Goal: Check status: Check status

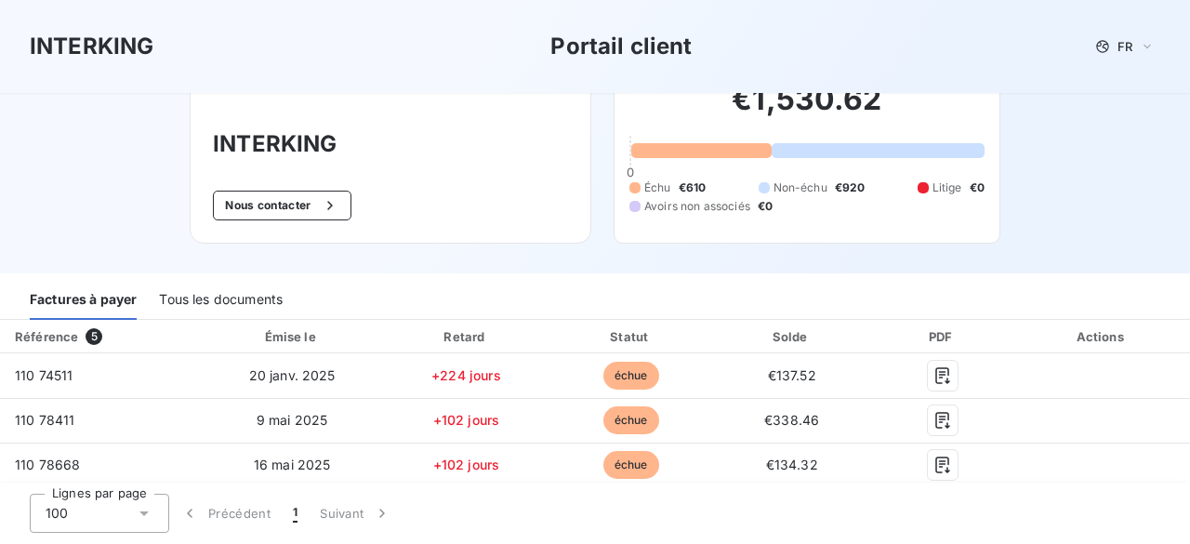
scroll to position [93, 0]
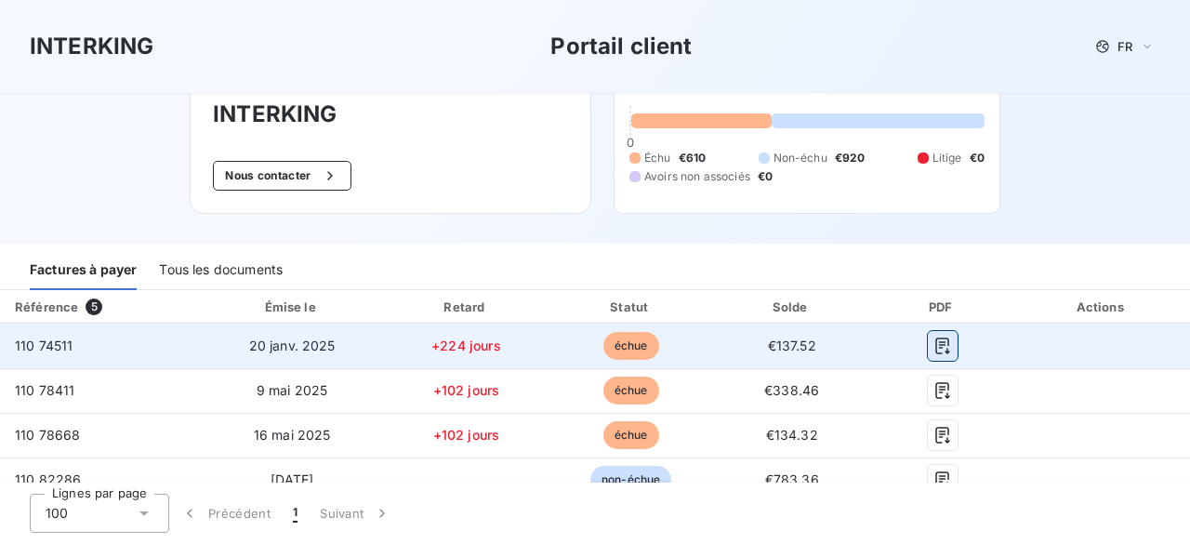
click at [936, 352] on icon "button" at bounding box center [943, 346] width 19 height 19
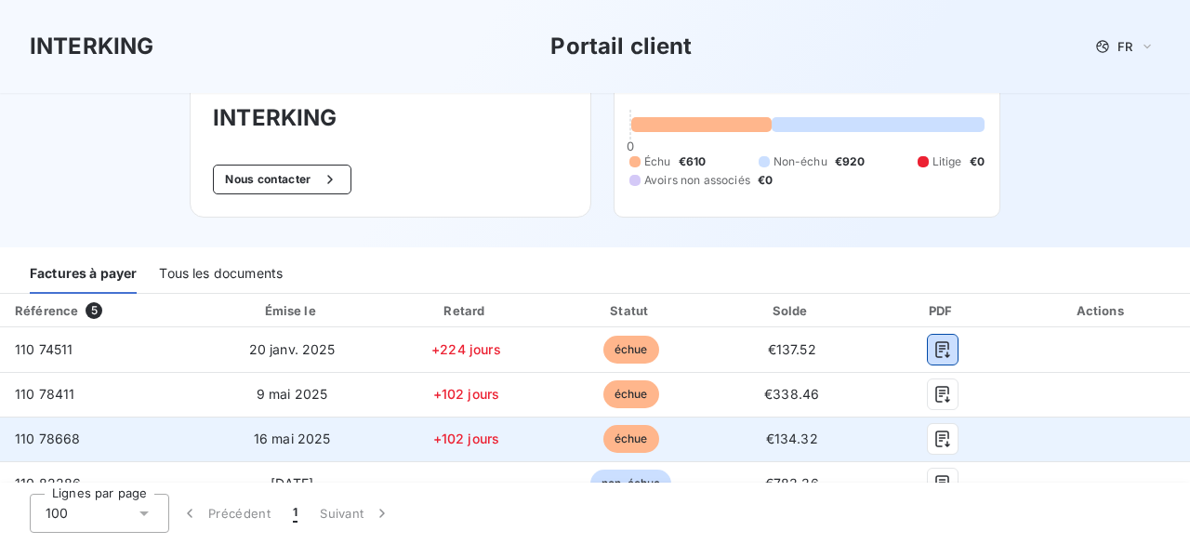
scroll to position [61, 0]
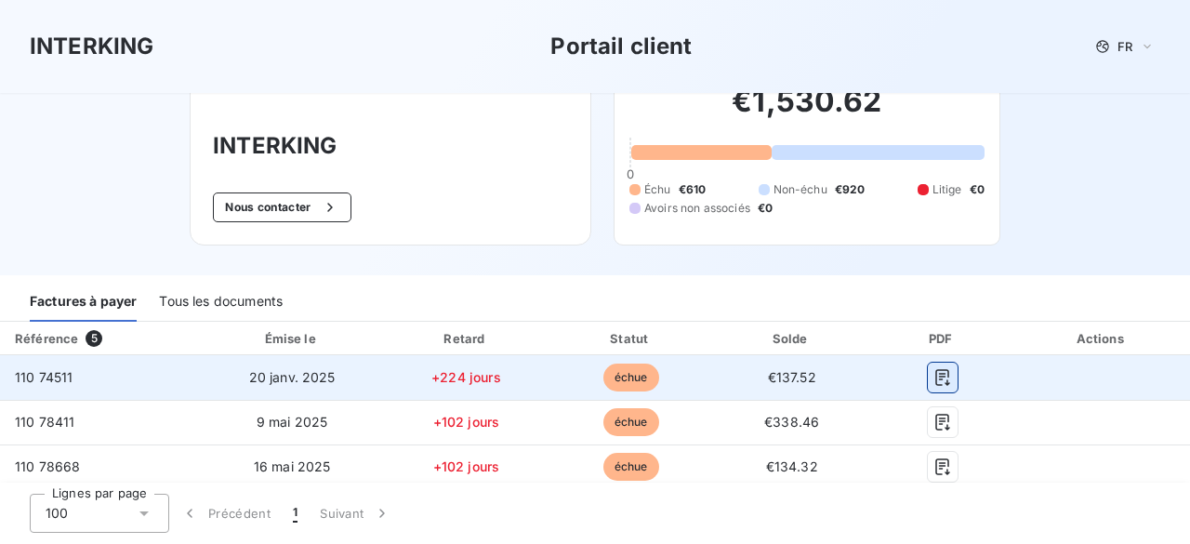
click at [934, 383] on icon "button" at bounding box center [943, 377] width 19 height 19
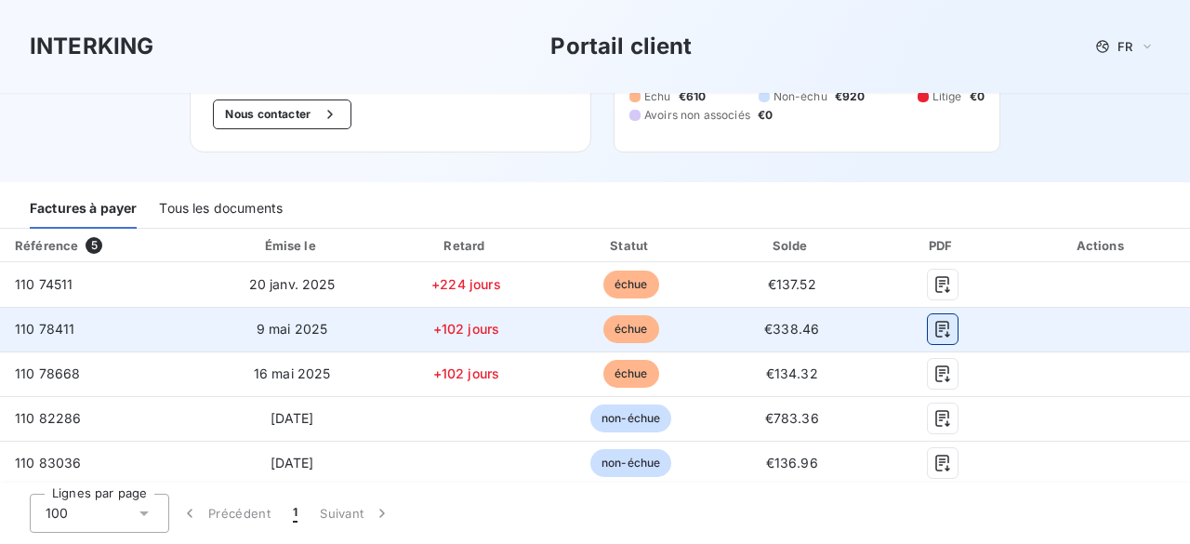
click at [928, 339] on button "button" at bounding box center [943, 329] width 30 height 30
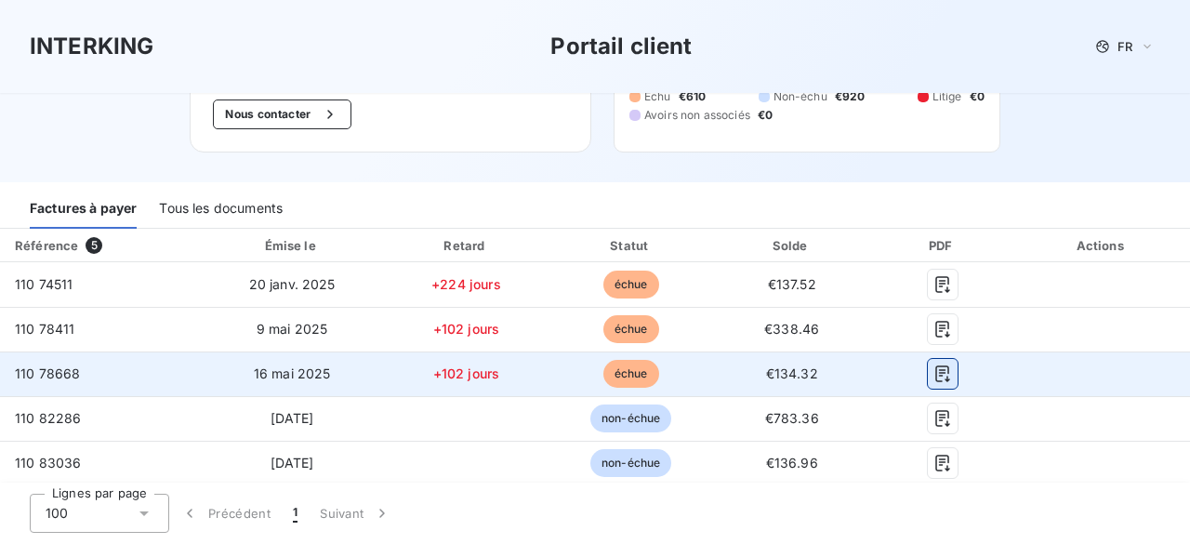
click at [936, 371] on icon "button" at bounding box center [943, 374] width 14 height 17
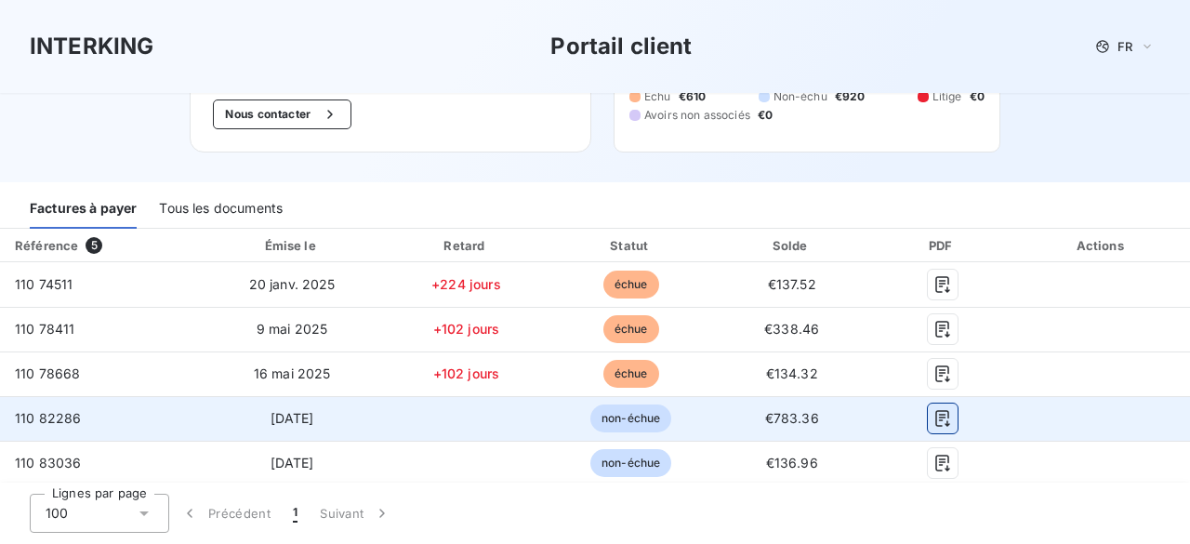
click at [934, 423] on icon "button" at bounding box center [943, 418] width 19 height 19
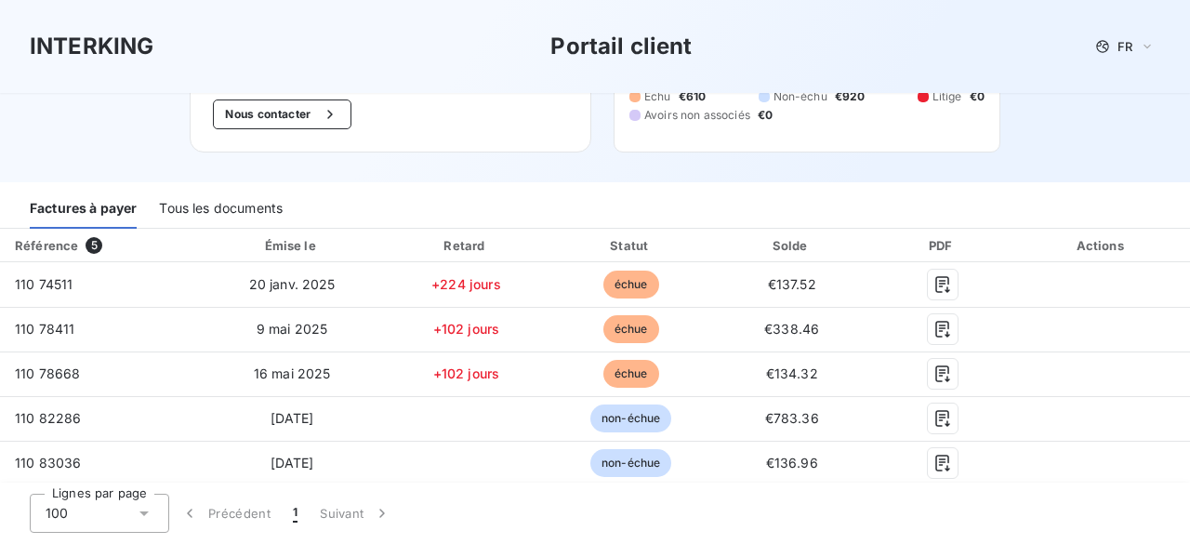
click at [1176, 530] on div at bounding box center [1176, 530] width 0 height 0
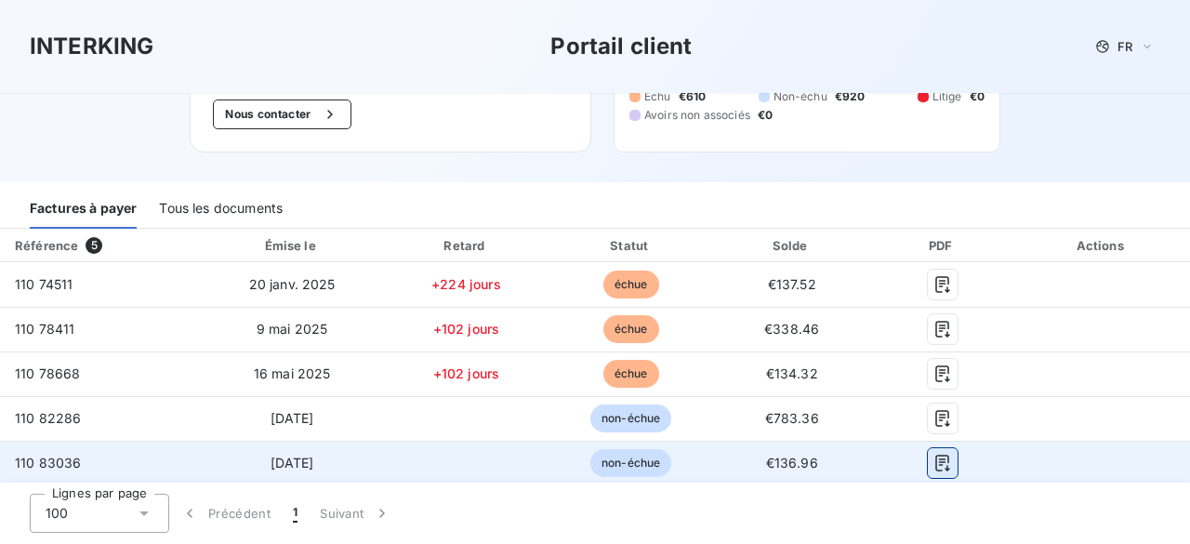
click at [939, 466] on icon "button" at bounding box center [943, 463] width 19 height 19
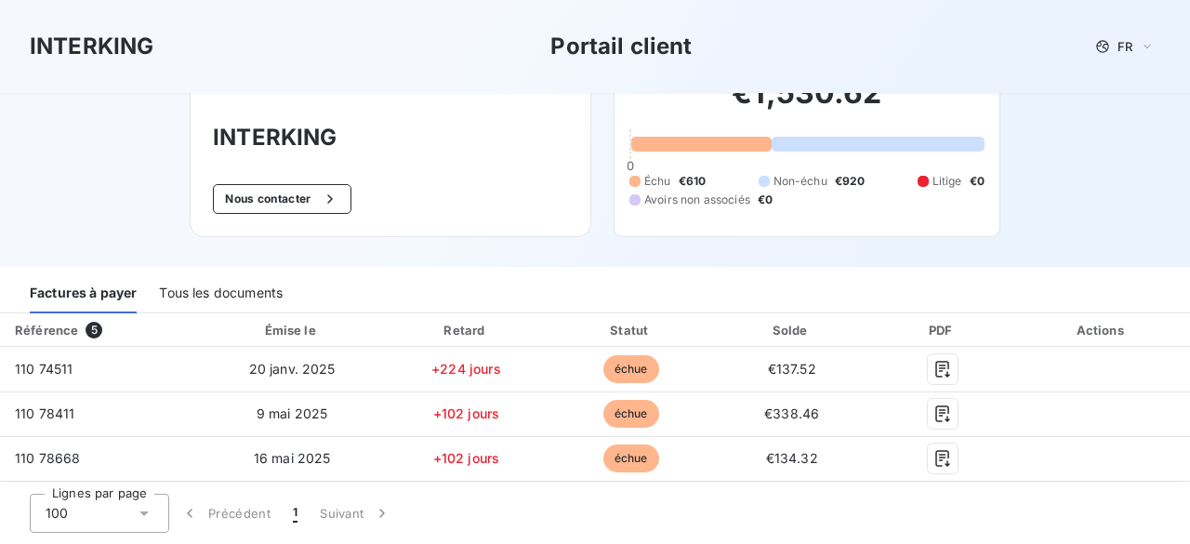
scroll to position [0, 0]
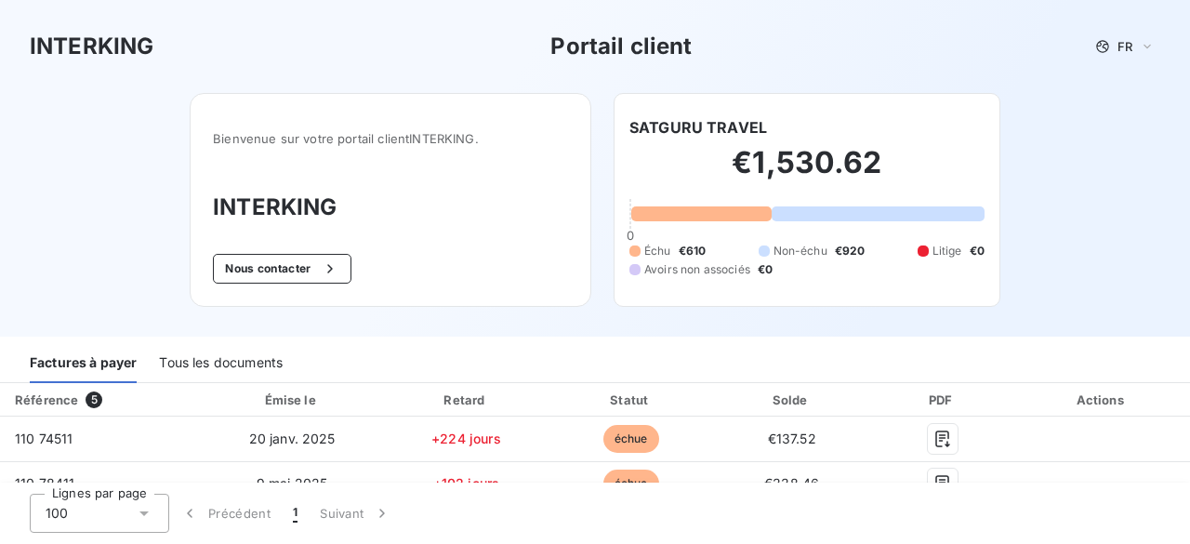
click at [216, 356] on div "Tous les documents" at bounding box center [221, 363] width 124 height 39
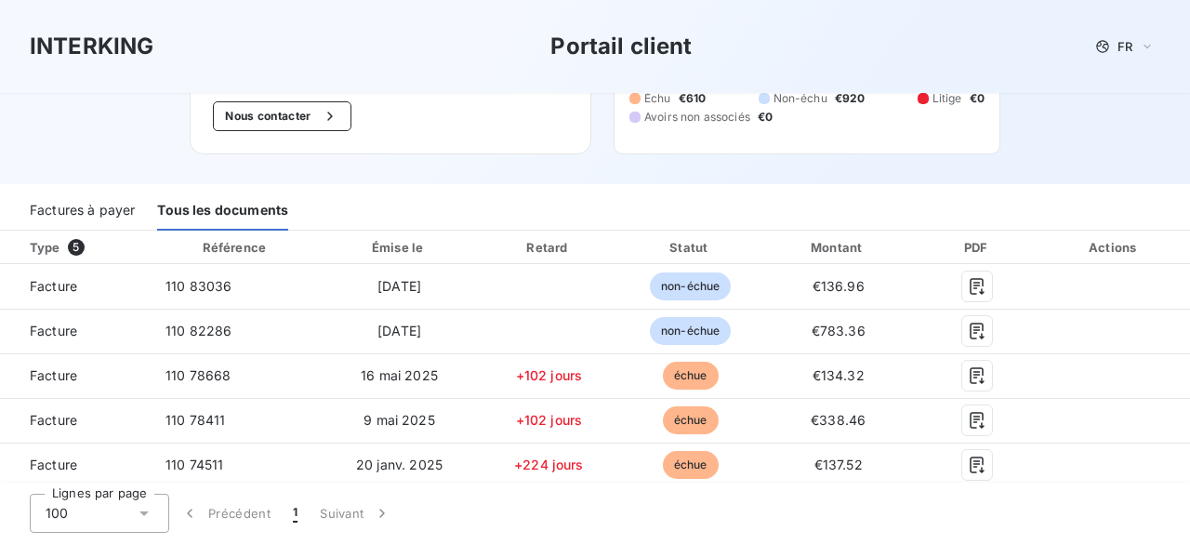
scroll to position [154, 0]
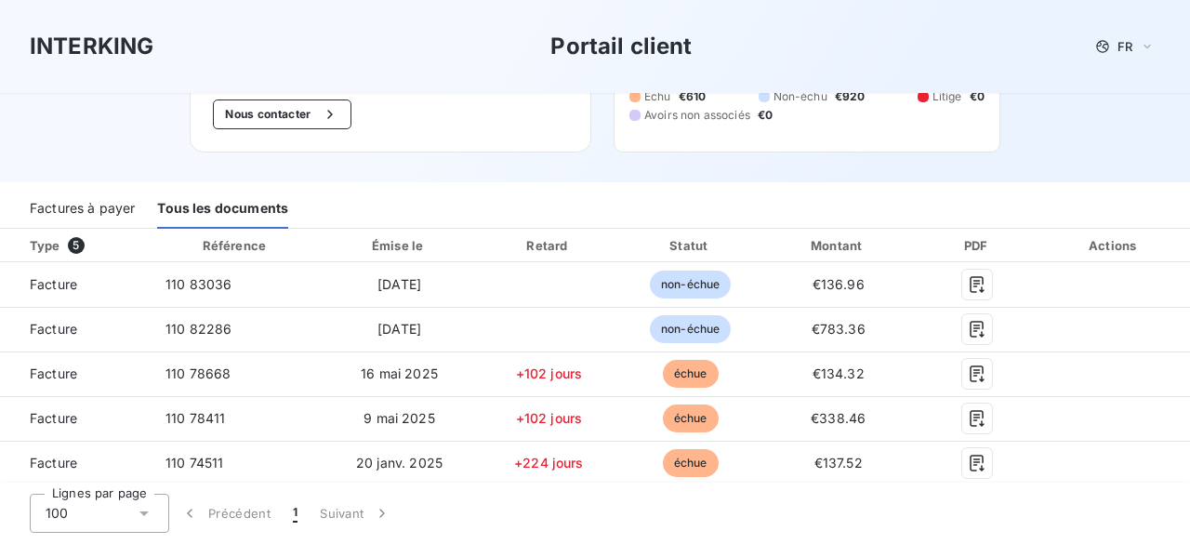
click at [100, 213] on div "Factures à payer" at bounding box center [82, 209] width 105 height 39
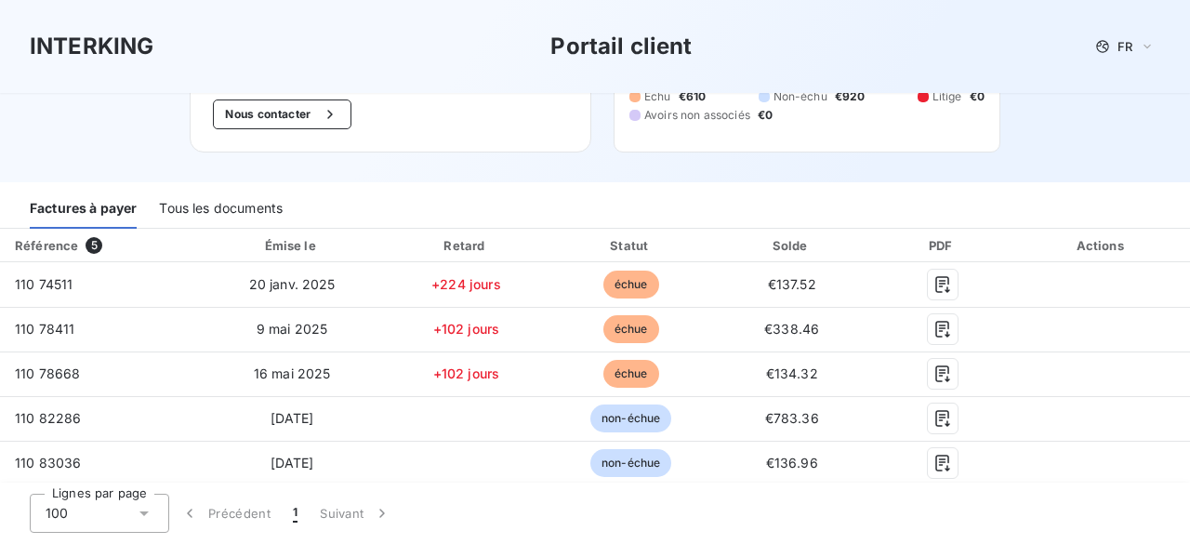
click at [188, 211] on div "Tous les documents" at bounding box center [221, 209] width 124 height 39
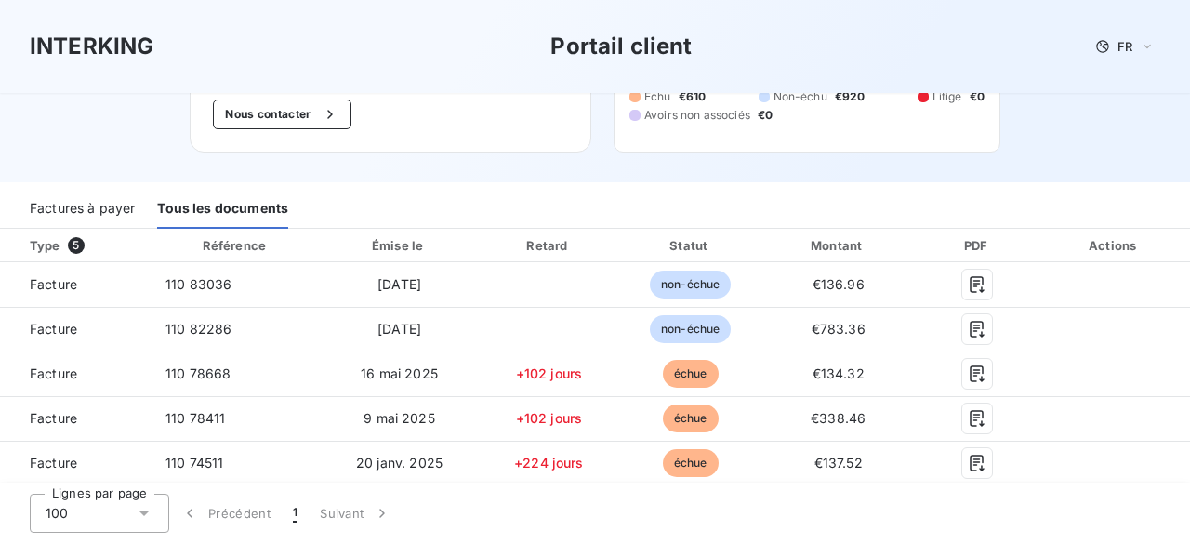
click at [109, 213] on div "Factures à payer" at bounding box center [82, 209] width 105 height 39
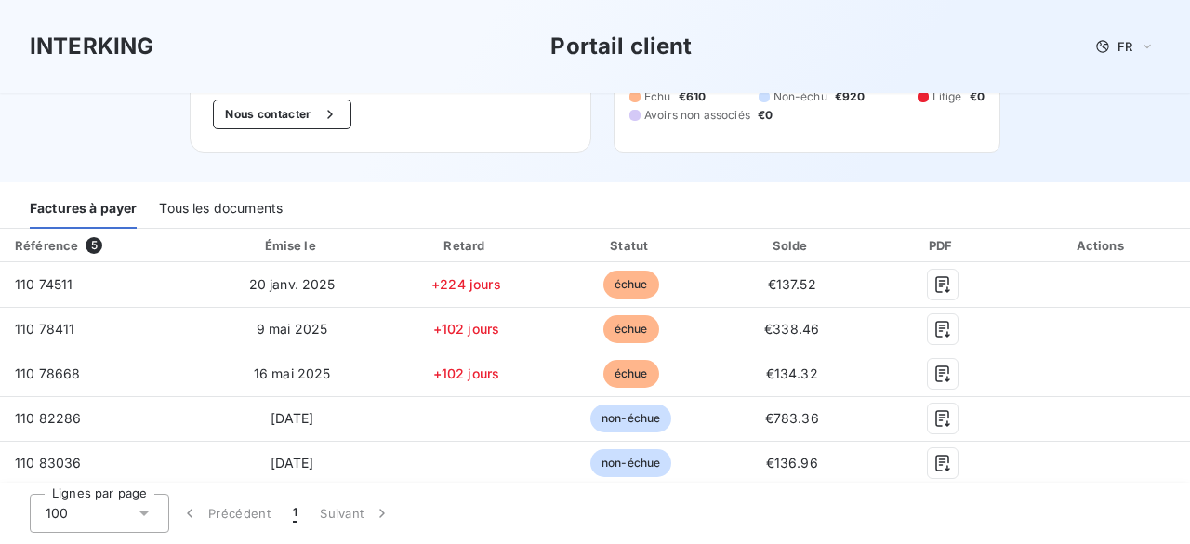
click at [188, 212] on div "Tous les documents" at bounding box center [221, 209] width 124 height 39
